Goal: Information Seeking & Learning: Learn about a topic

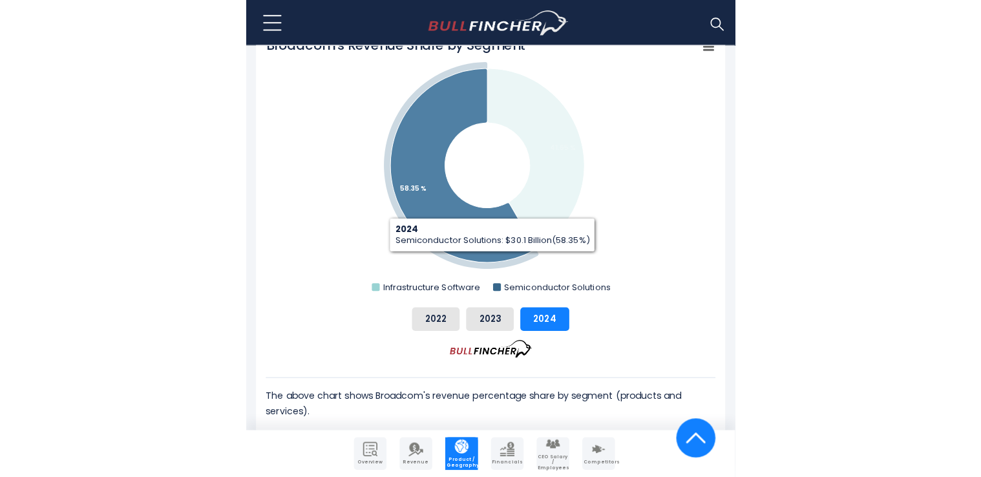
scroll to position [524, 0]
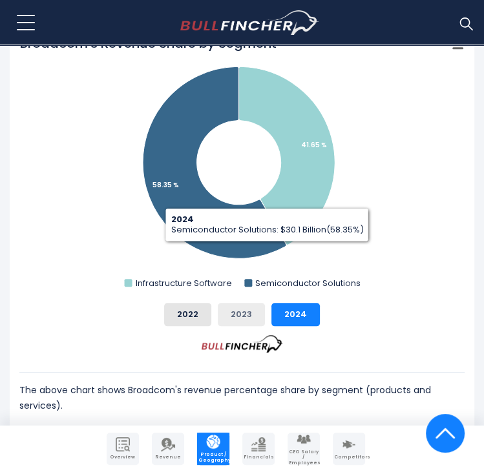
click at [242, 316] on button "2023" at bounding box center [241, 314] width 47 height 23
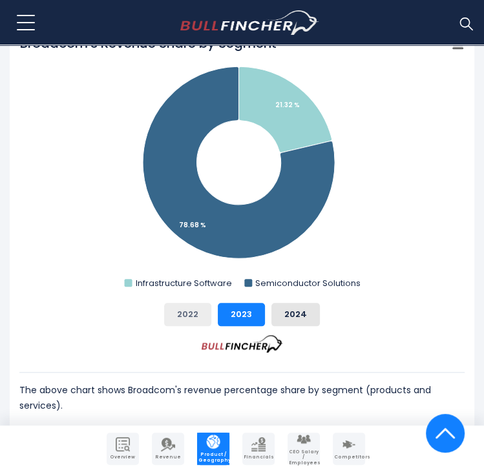
click at [202, 313] on button "2022" at bounding box center [187, 314] width 47 height 23
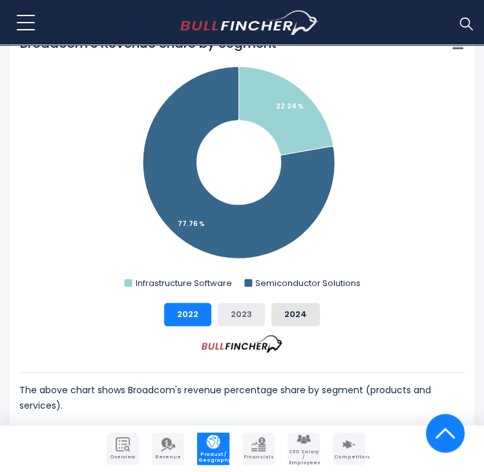
click at [226, 309] on button "2023" at bounding box center [241, 314] width 47 height 23
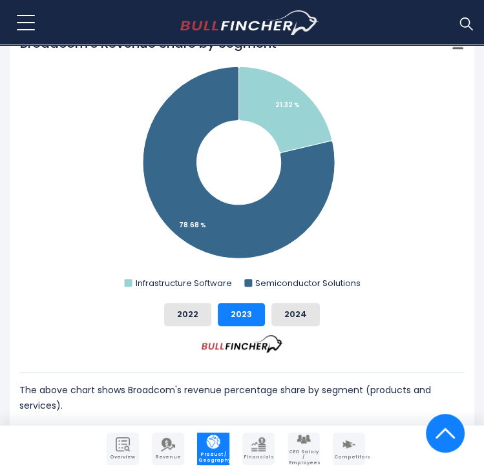
click at [270, 303] on div "2022 2023 2024" at bounding box center [241, 314] width 445 height 23
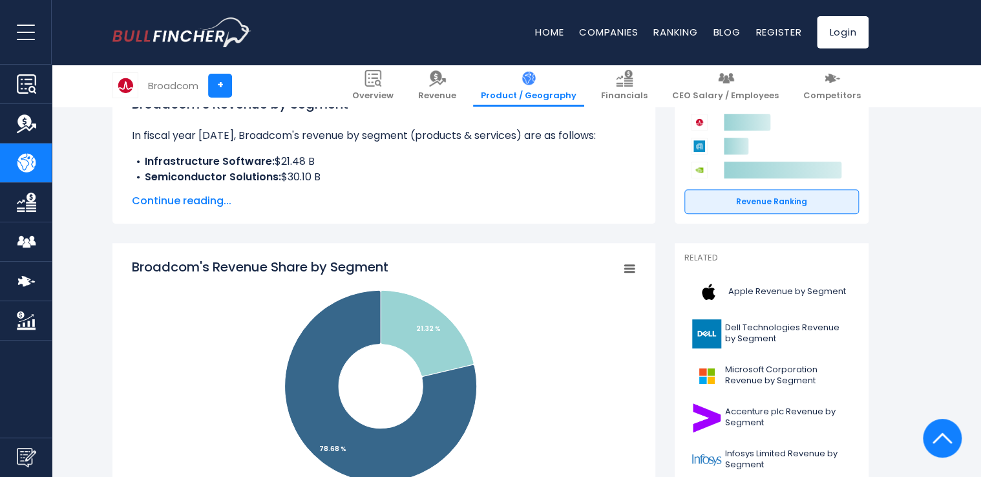
scroll to position [305, 0]
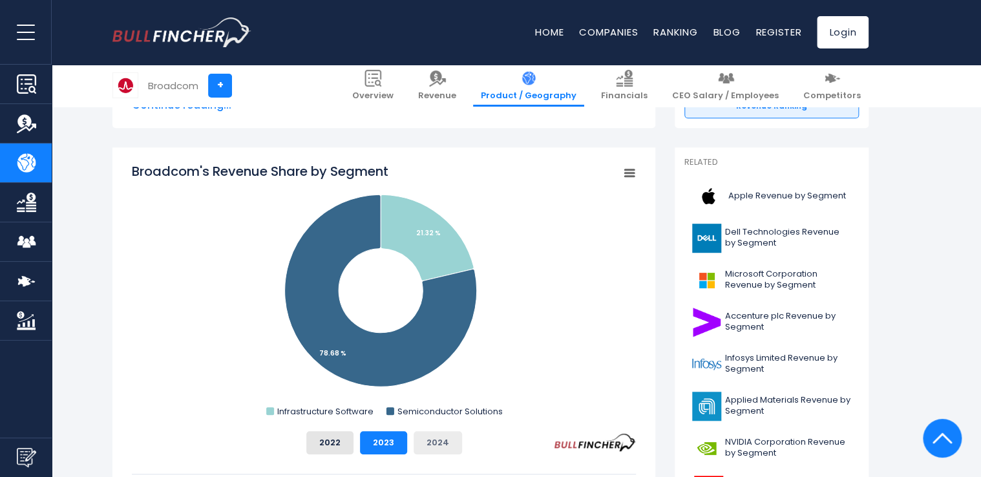
click at [433, 451] on button "2024" at bounding box center [438, 442] width 48 height 23
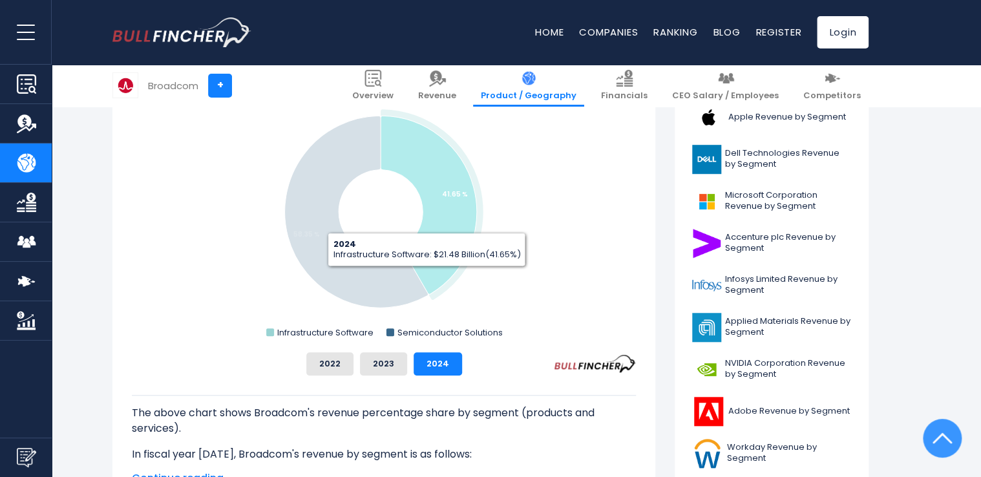
scroll to position [410, 0]
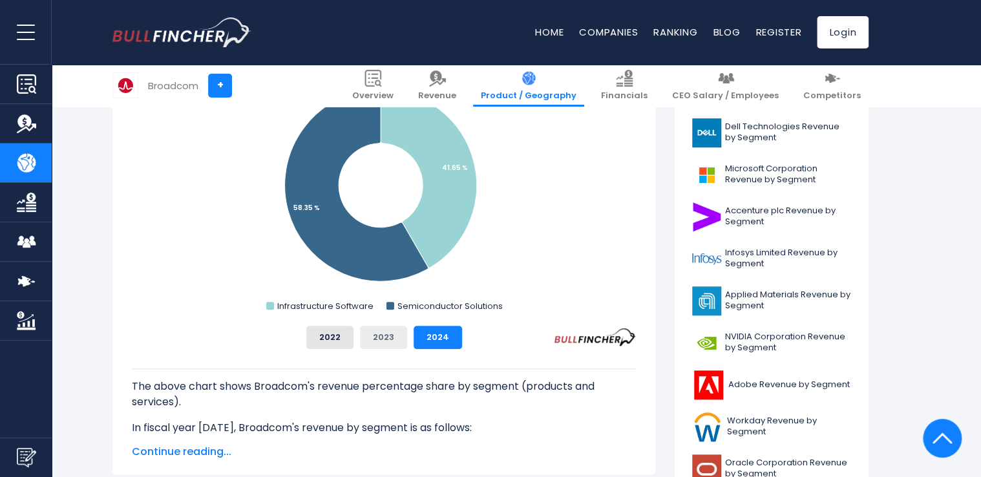
click at [388, 332] on button "2023" at bounding box center [383, 337] width 47 height 23
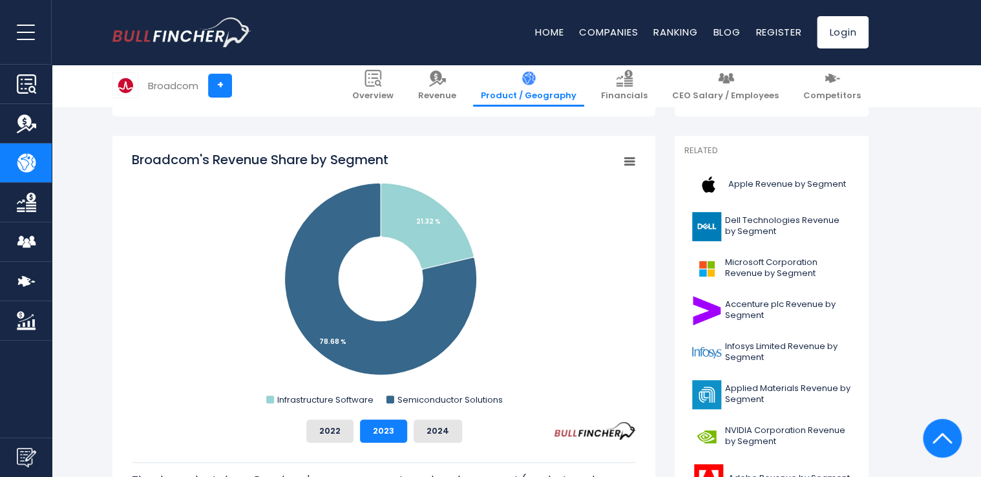
scroll to position [320, 0]
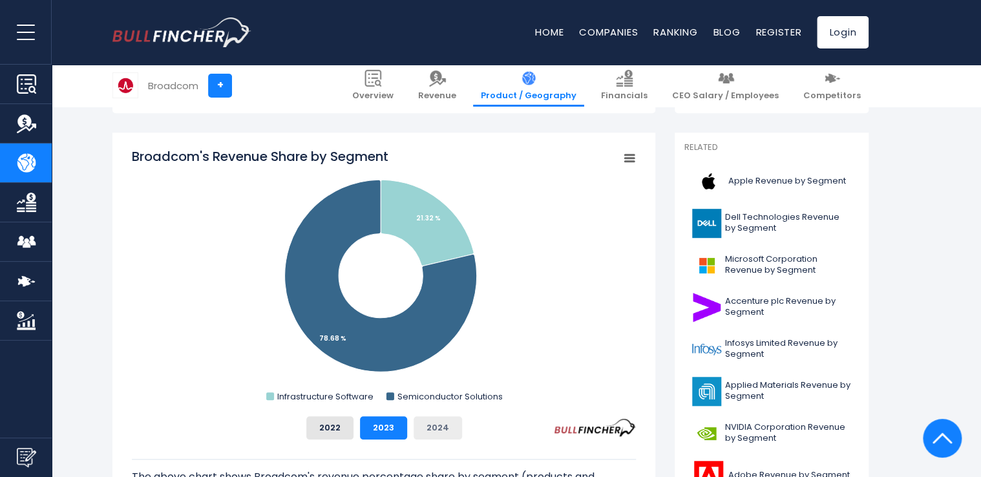
click at [432, 423] on button "2024" at bounding box center [438, 427] width 48 height 23
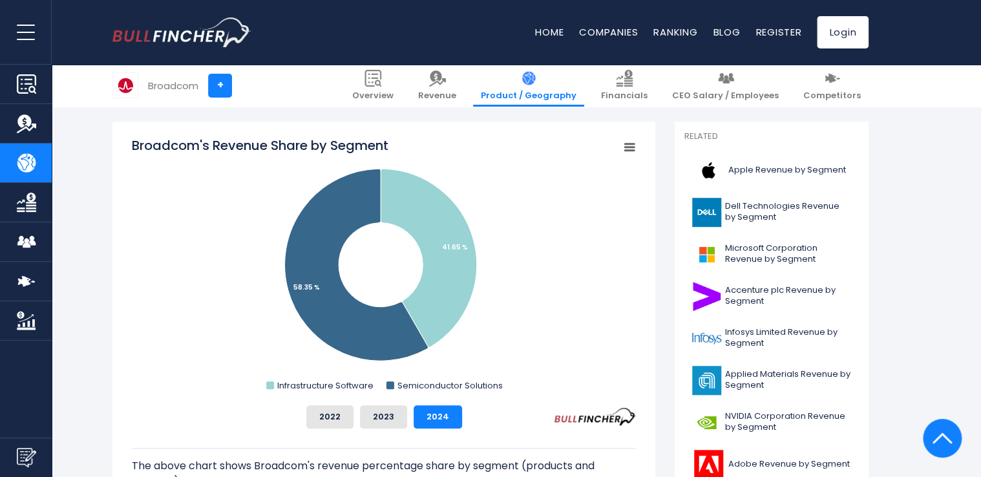
scroll to position [456, 0]
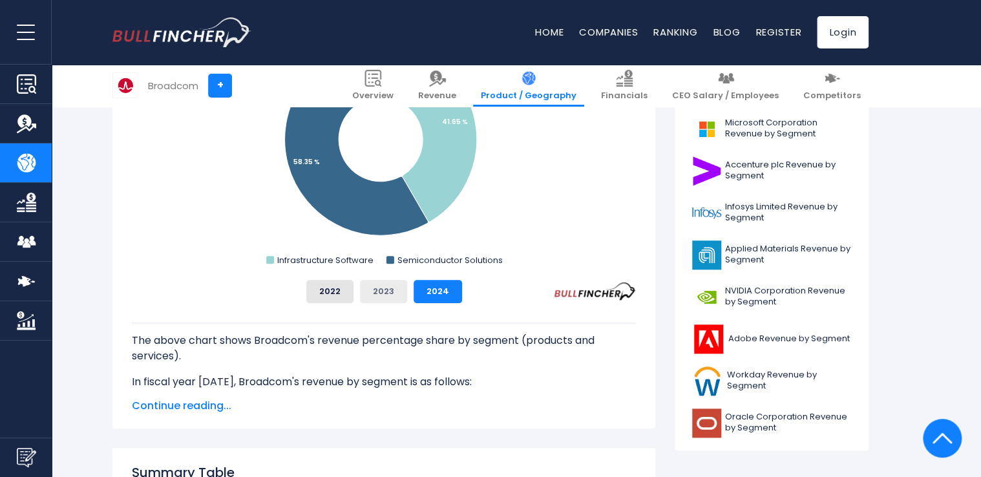
click at [384, 292] on button "2023" at bounding box center [383, 291] width 47 height 23
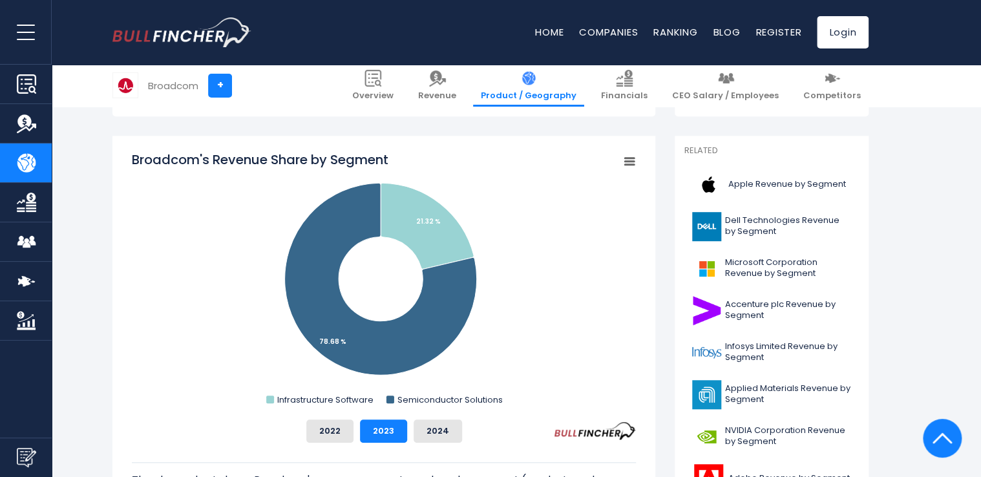
scroll to position [327, 0]
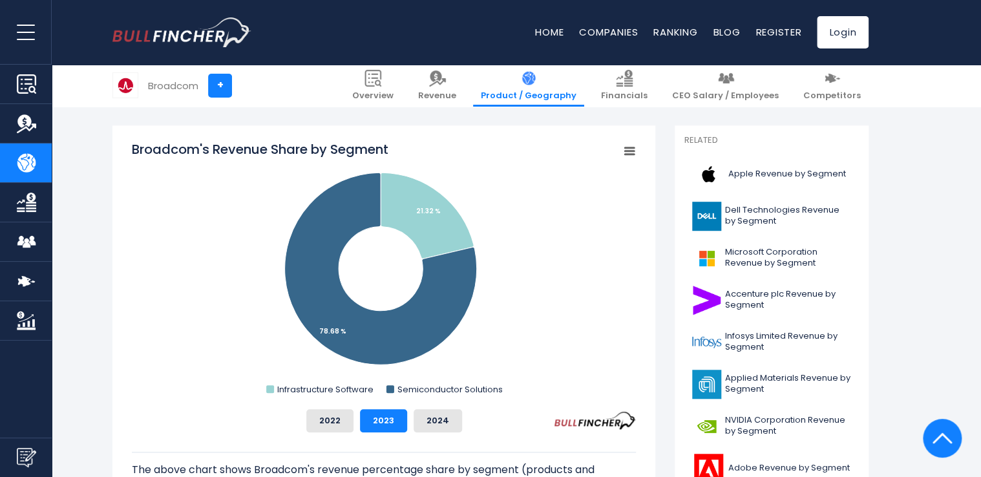
click at [483, 291] on rect "Broadcom's Revenue Share by Segment" at bounding box center [384, 269] width 504 height 259
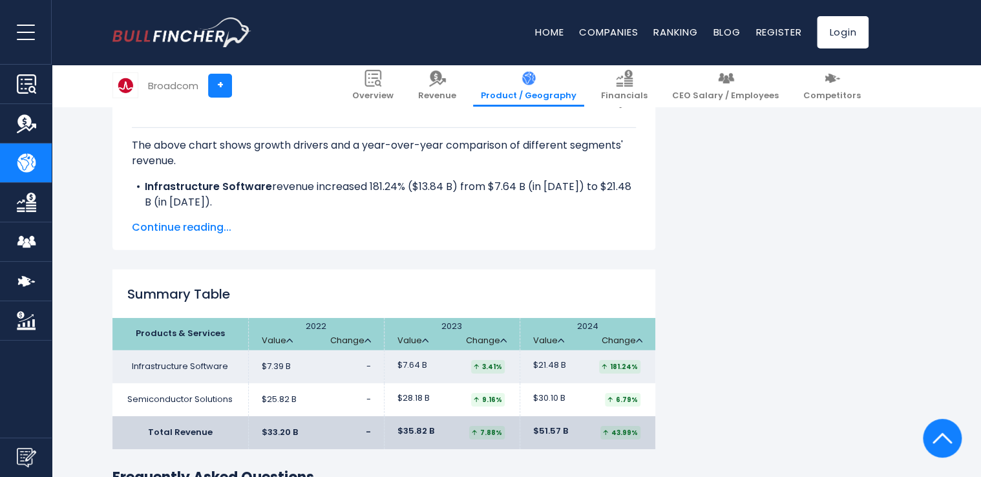
scroll to position [1846, 0]
